Goal: Information Seeking & Learning: Check status

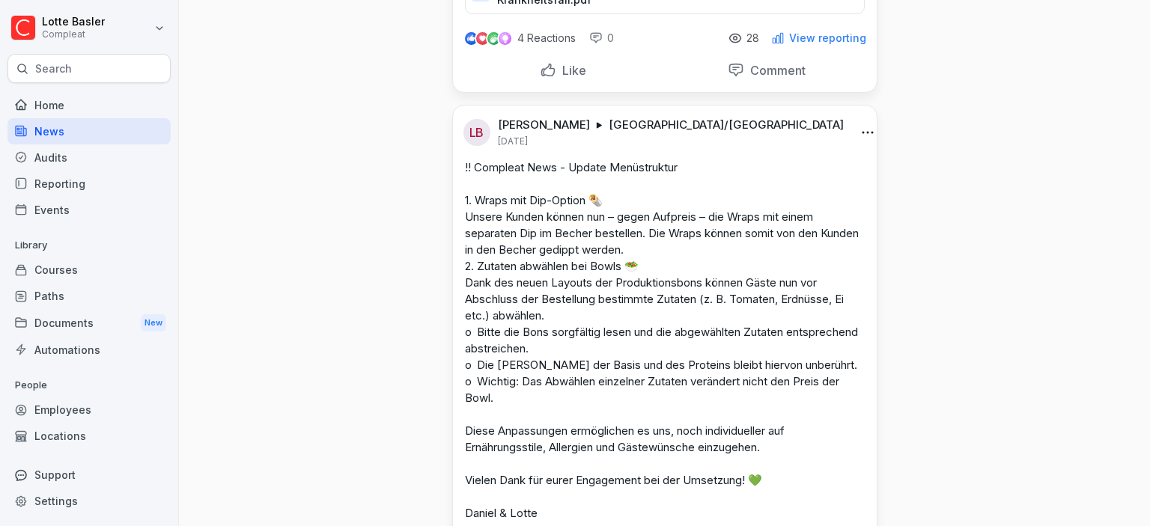
scroll to position [2069, 0]
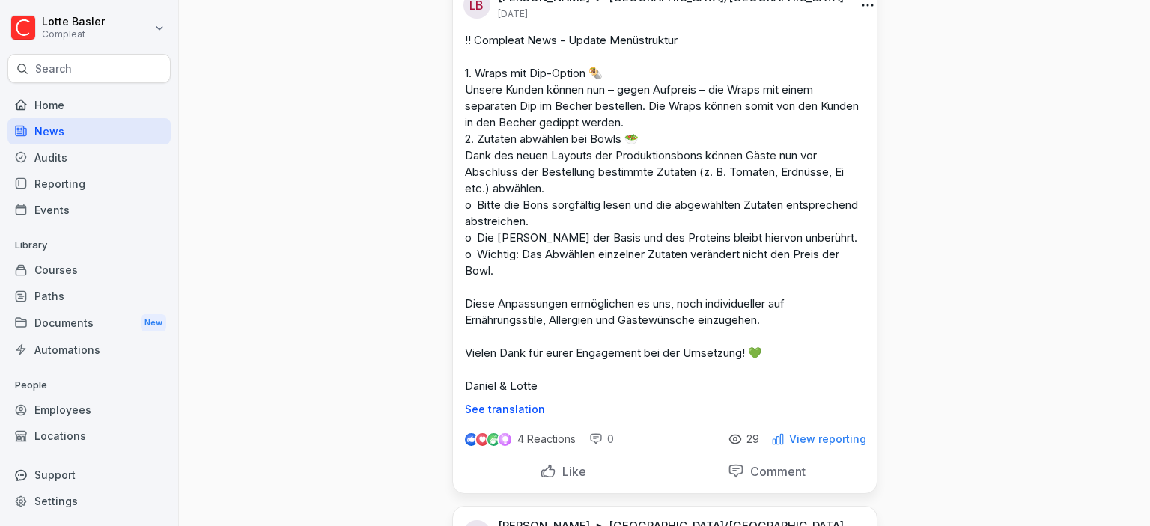
click at [843, 445] on p "View reporting" at bounding box center [827, 439] width 77 height 12
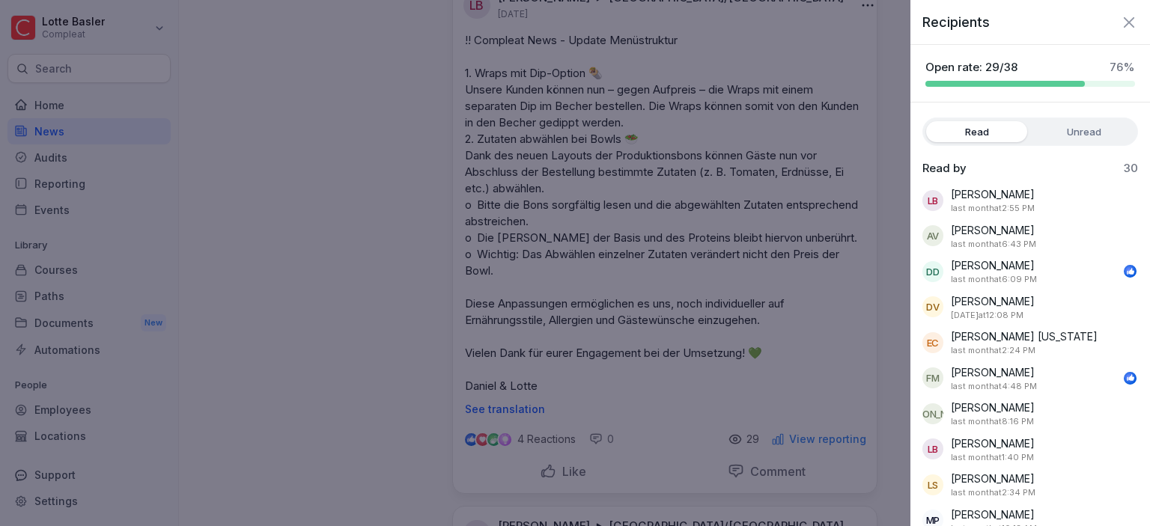
click at [1065, 127] on label "Unread" at bounding box center [1083, 131] width 101 height 21
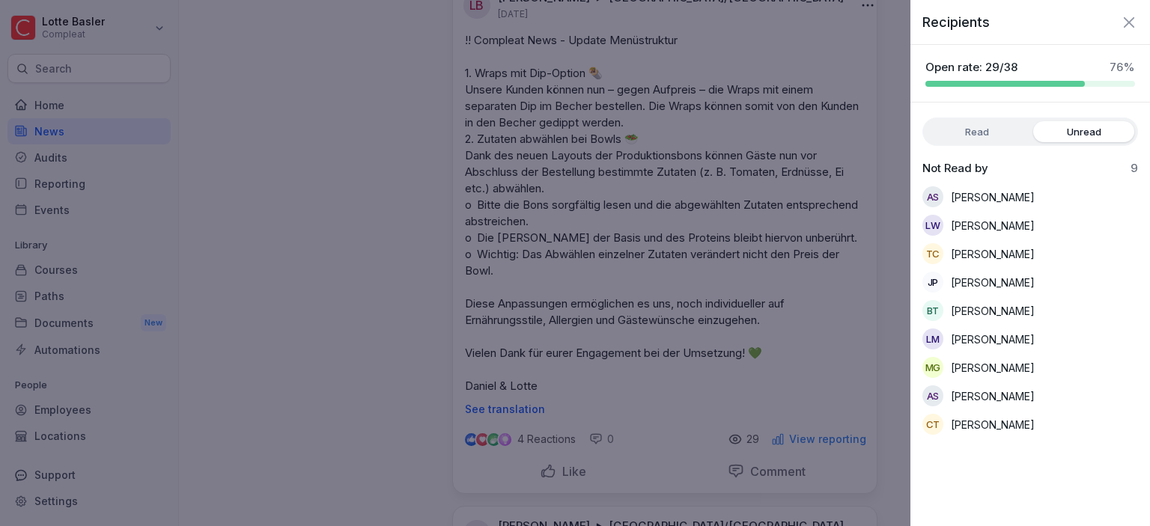
click at [1127, 26] on icon "button" at bounding box center [1129, 22] width 18 height 18
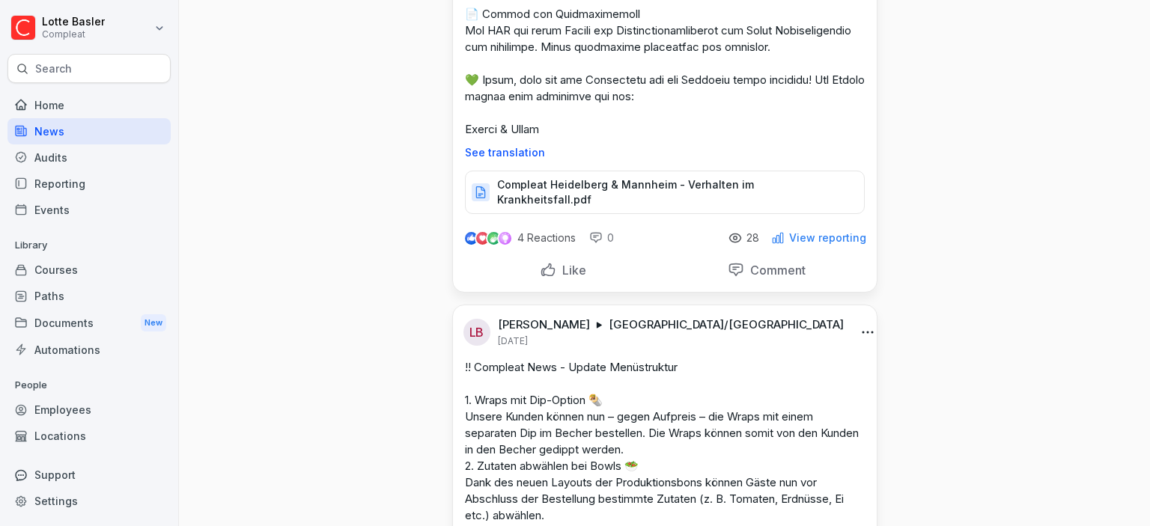
scroll to position [1725, 0]
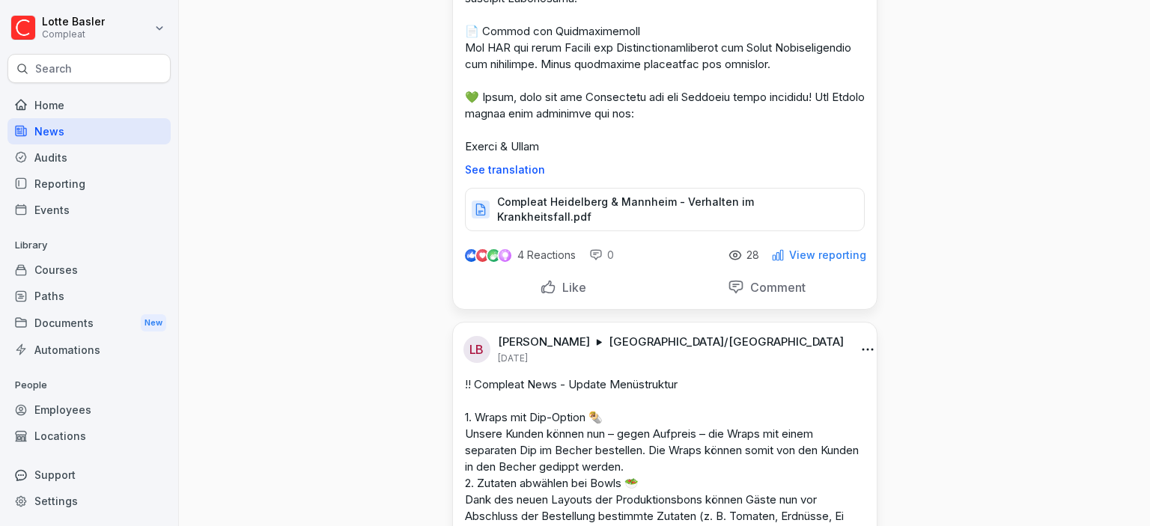
click at [853, 261] on p "View reporting" at bounding box center [827, 255] width 77 height 12
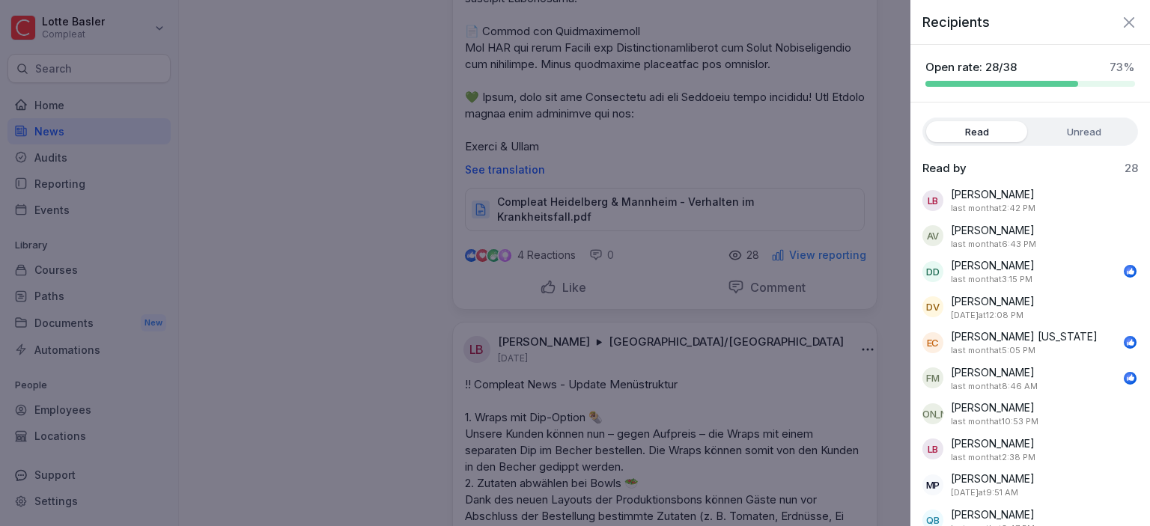
click at [1062, 133] on label "Unread" at bounding box center [1083, 131] width 101 height 21
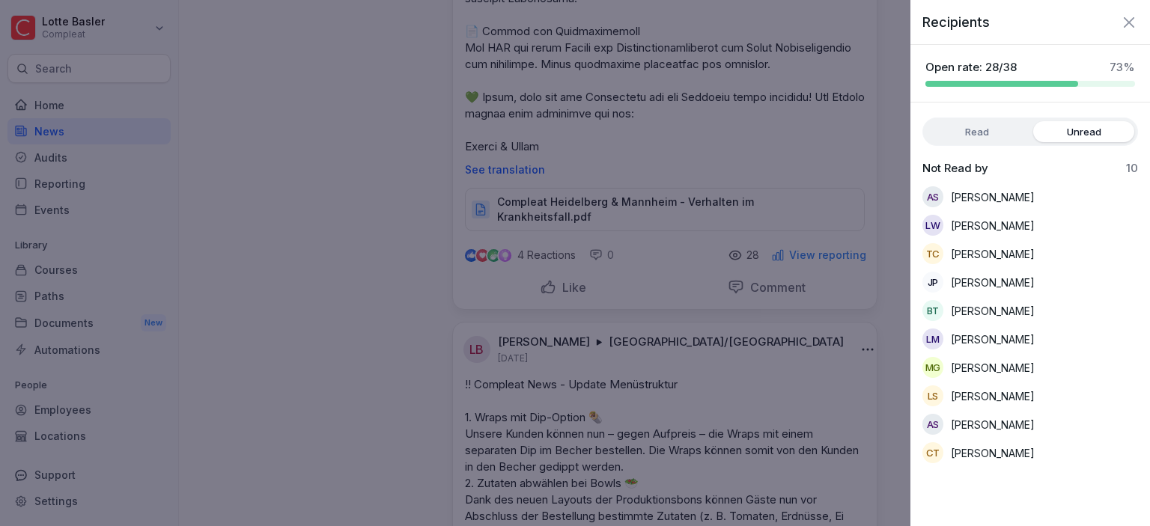
click at [1130, 13] on div "Recipients" at bounding box center [1030, 16] width 240 height 32
click at [1131, 24] on icon "button" at bounding box center [1129, 21] width 10 height 10
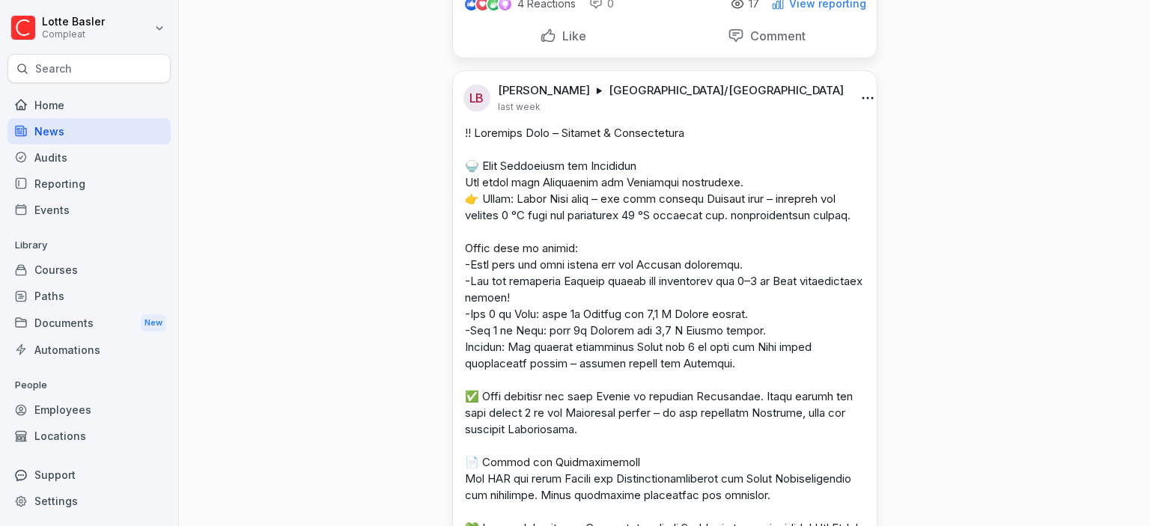
scroll to position [1121, 0]
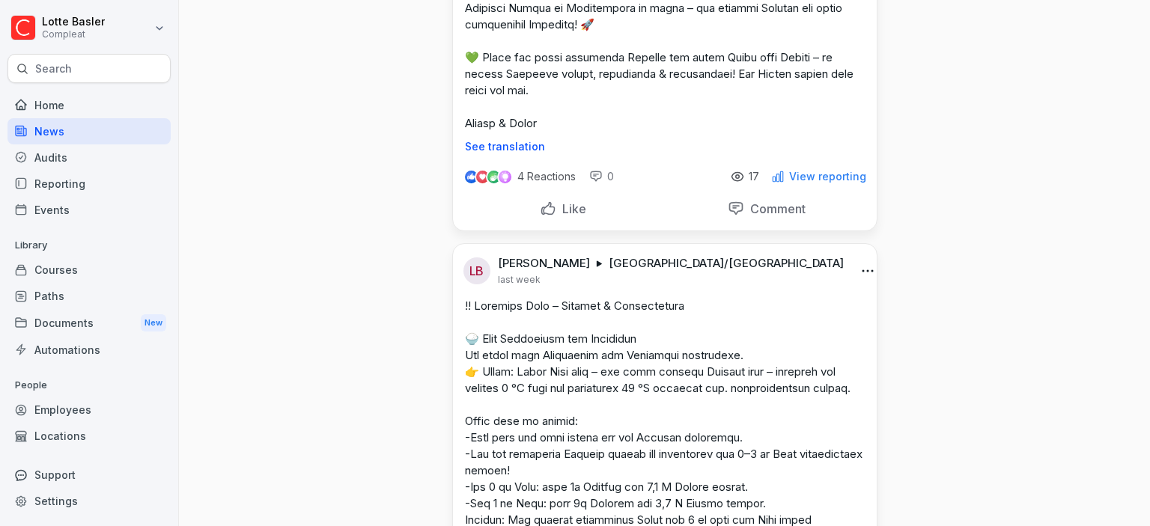
click at [818, 178] on div "4 Reactions 0 17 View reporting" at bounding box center [665, 174] width 424 height 42
click at [834, 183] on p "View reporting" at bounding box center [827, 177] width 77 height 12
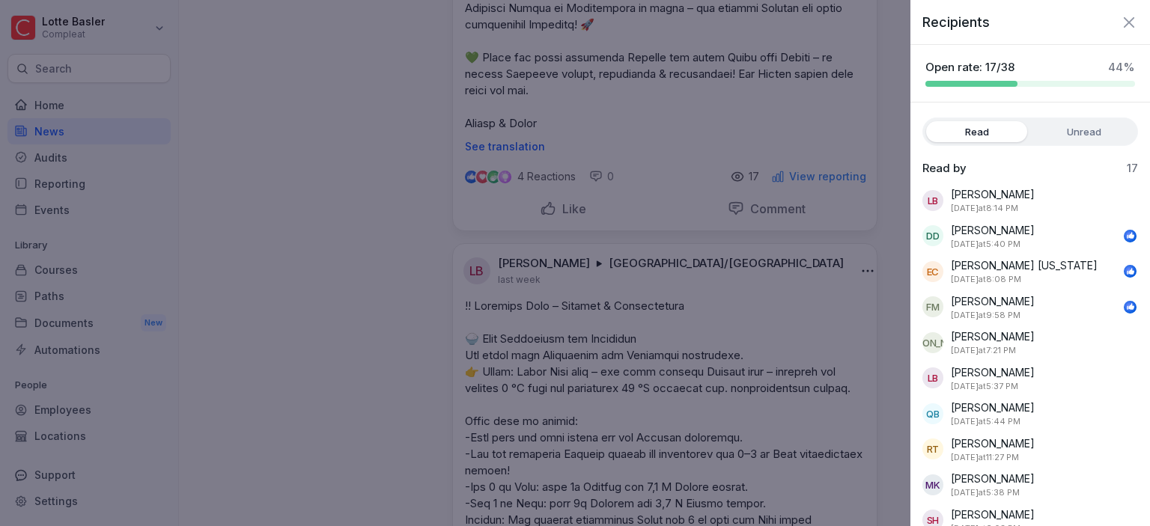
click at [1075, 133] on label "Unread" at bounding box center [1083, 131] width 101 height 21
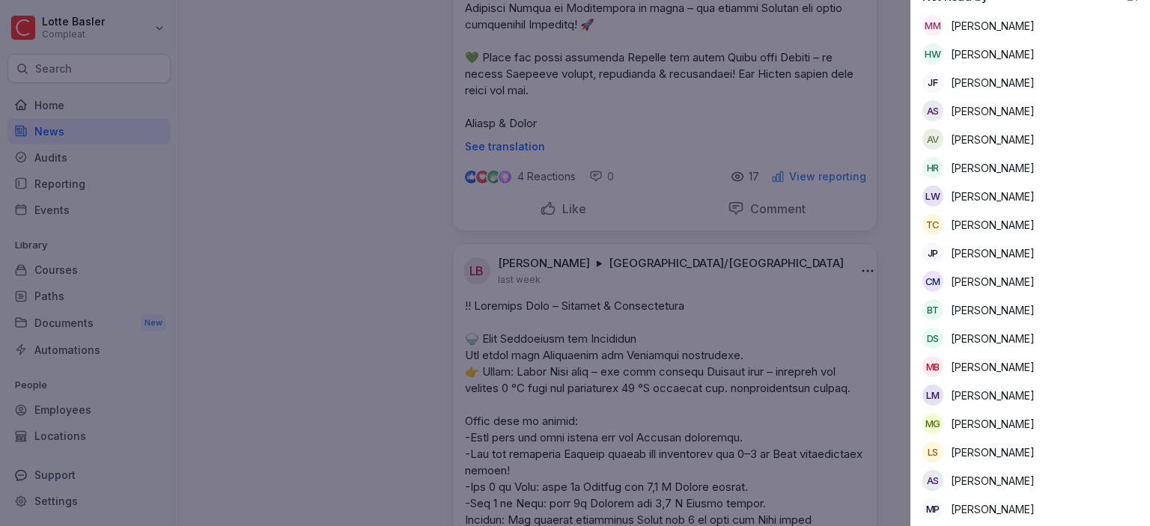
scroll to position [0, 0]
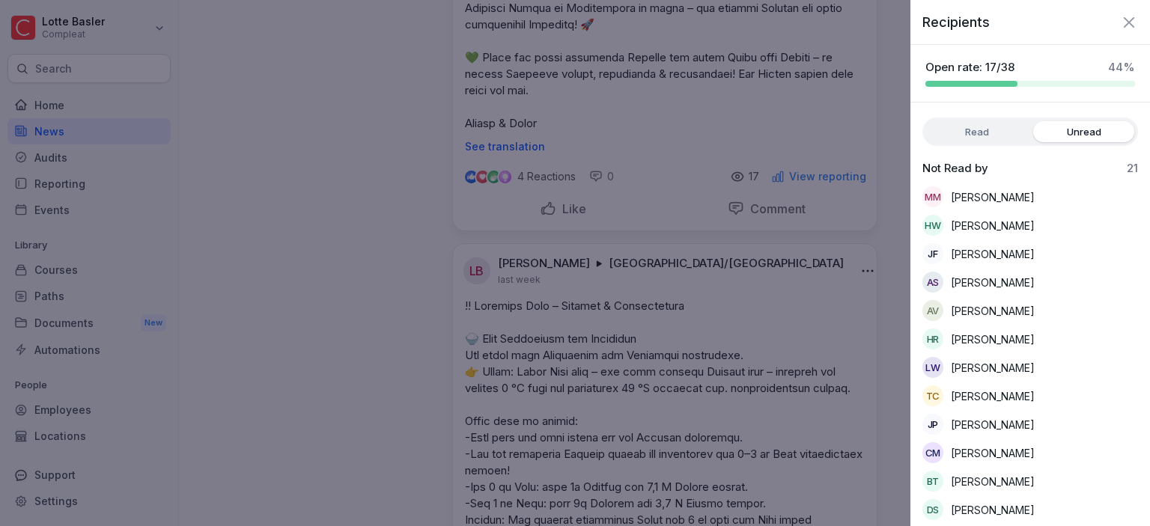
click at [985, 136] on label "Read" at bounding box center [976, 131] width 101 height 21
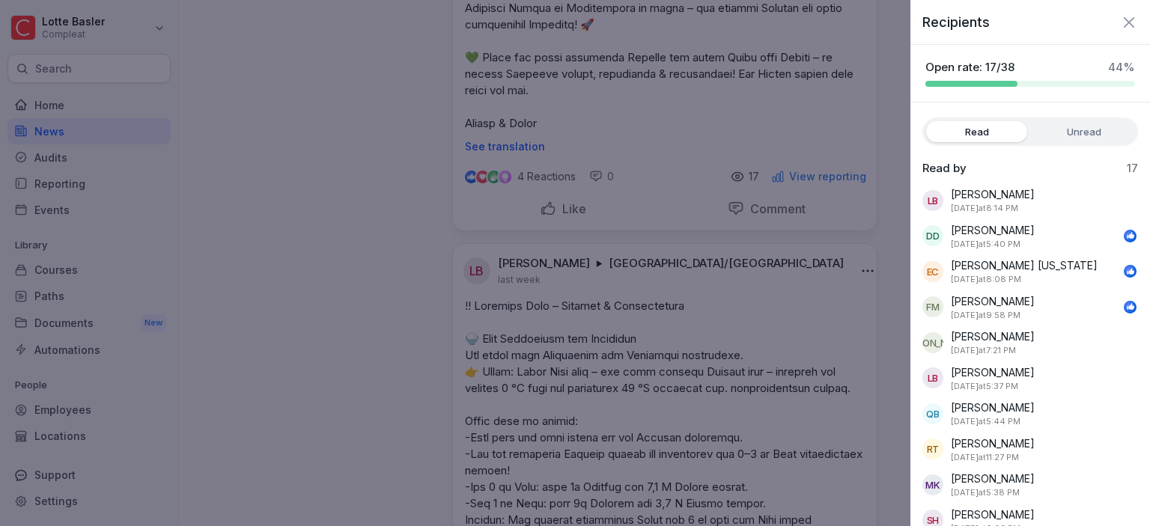
click at [1133, 27] on icon "button" at bounding box center [1129, 21] width 10 height 10
